Goal: Task Accomplishment & Management: Manage account settings

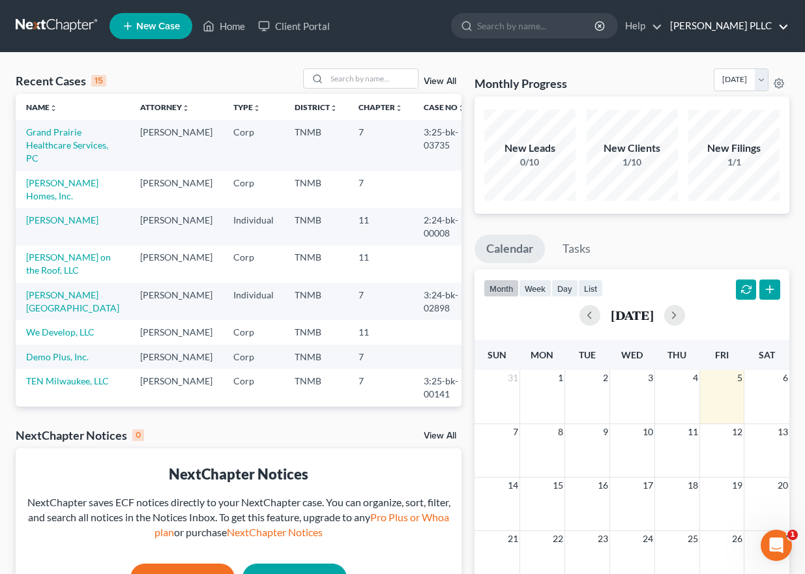
click at [781, 20] on link "Thompson Burton PLLC" at bounding box center [725, 25] width 125 height 23
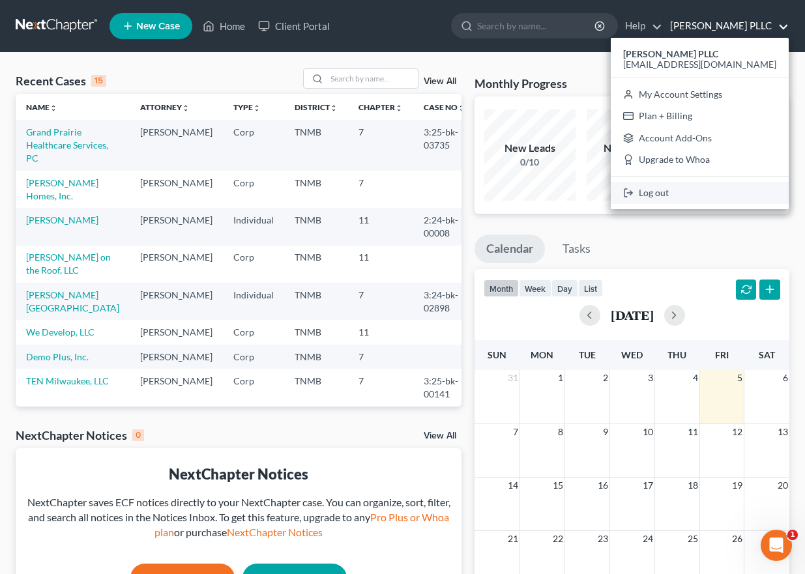
click at [661, 197] on link "Log out" at bounding box center [700, 193] width 178 height 22
